Goal: Task Accomplishment & Management: Manage account settings

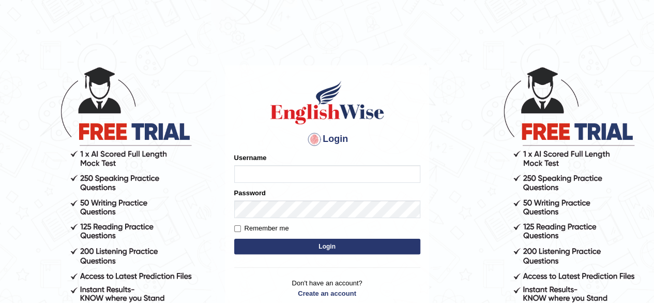
type input "sarunamijar"
click at [280, 246] on button "Login" at bounding box center [327, 246] width 186 height 16
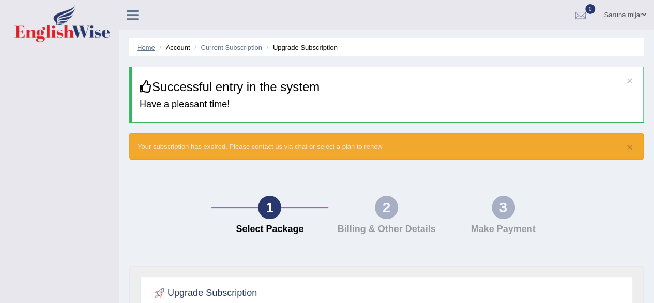
click at [150, 48] on link "Home" at bounding box center [146, 47] width 18 height 8
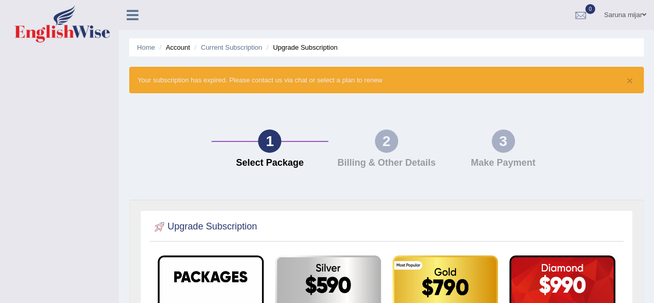
click at [150, 48] on link "Home" at bounding box center [146, 47] width 18 height 8
click at [141, 51] on link "Home" at bounding box center [146, 47] width 18 height 8
click at [640, 12] on link "Saruna mijar" at bounding box center [625, 13] width 58 height 27
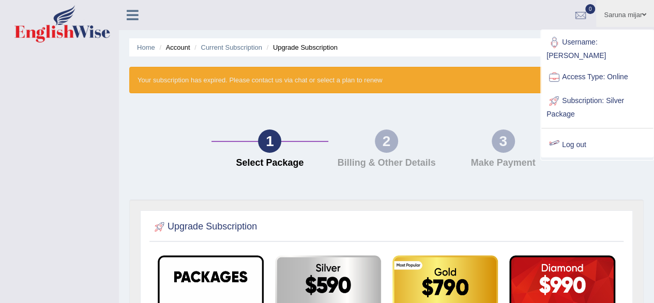
click at [574, 133] on link "Log out" at bounding box center [598, 145] width 112 height 24
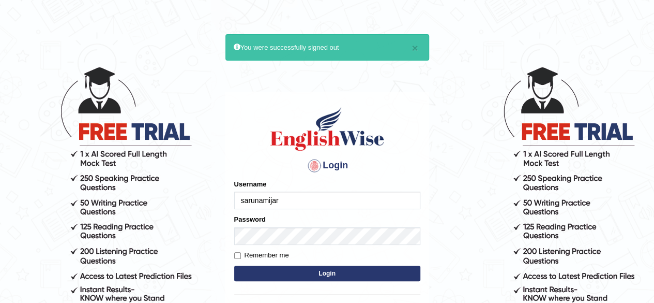
click at [378, 205] on input "sarunamijar" at bounding box center [327, 200] width 186 height 18
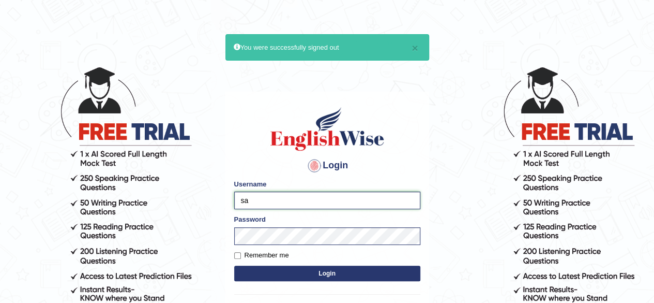
type input "s"
click at [275, 200] on input "ma" at bounding box center [327, 200] width 186 height 18
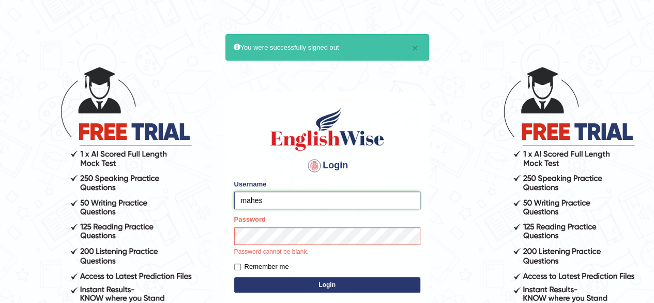
type input "mahesh"
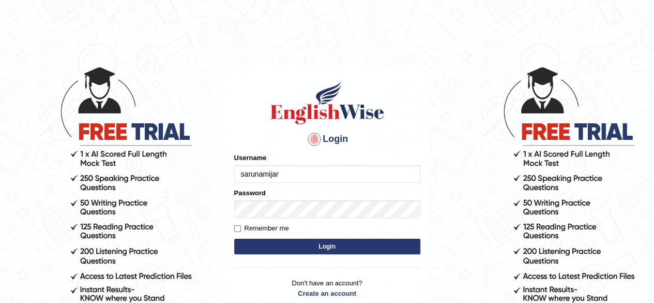
click at [288, 176] on input "sarunamijar" at bounding box center [327, 174] width 186 height 18
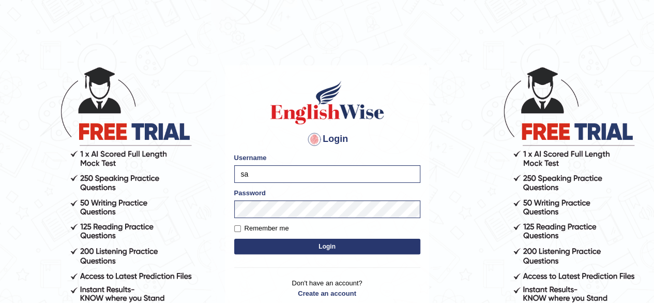
type input "s"
type input "mahesh-mt"
